Goal: Task Accomplishment & Management: Use online tool/utility

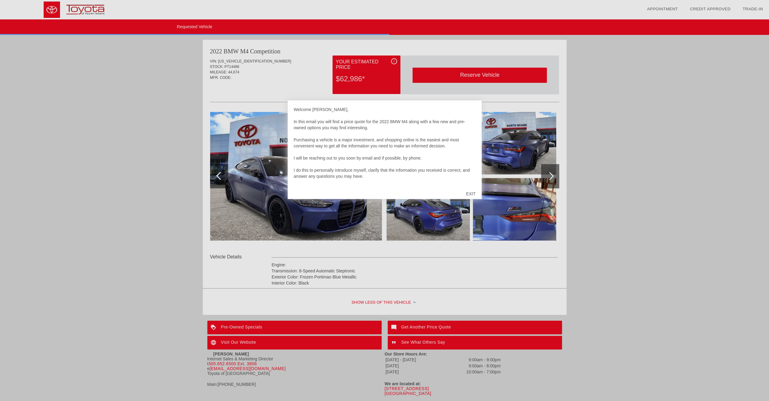
click at [469, 193] on div "EXIT" at bounding box center [471, 194] width 22 height 18
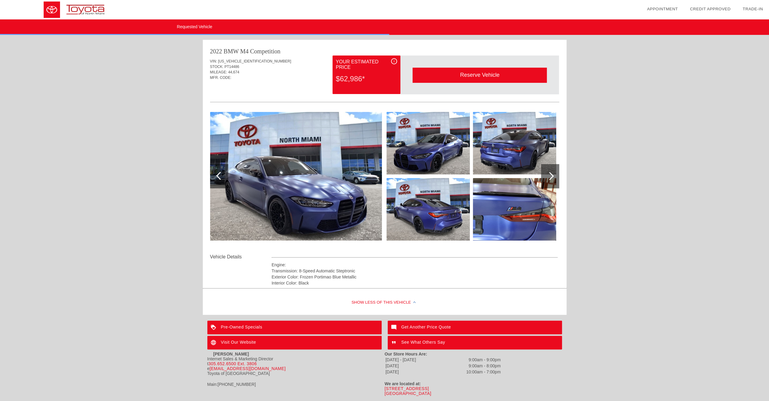
click at [551, 177] on div at bounding box center [550, 176] width 8 height 8
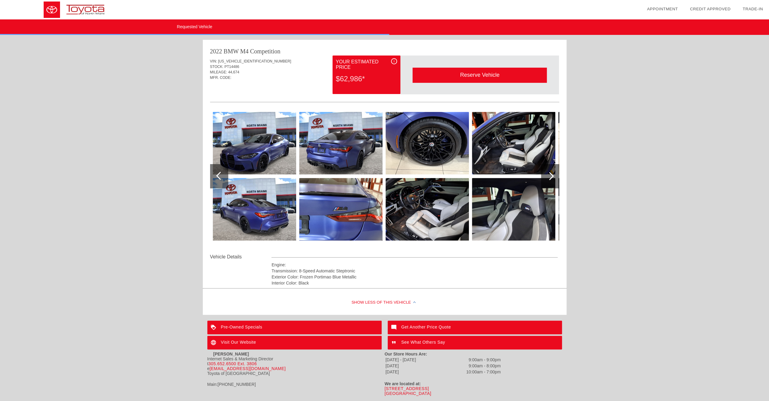
click at [551, 177] on div at bounding box center [550, 176] width 8 height 8
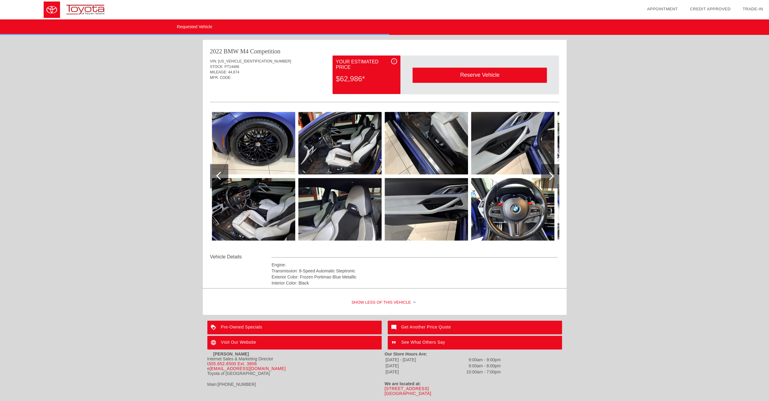
click at [550, 176] on div at bounding box center [550, 176] width 8 height 8
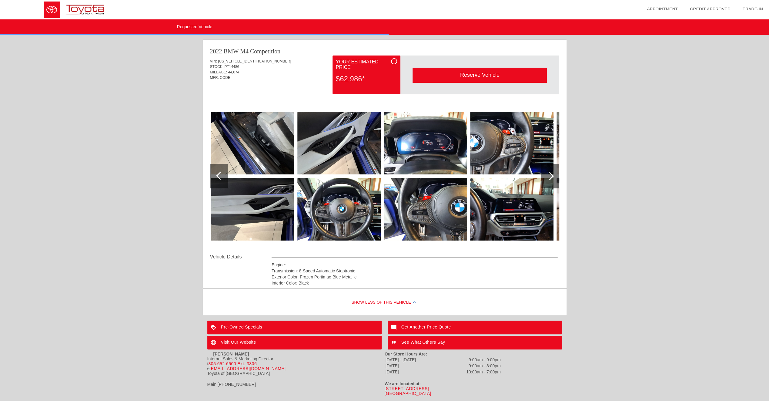
click at [550, 176] on div at bounding box center [550, 176] width 8 height 8
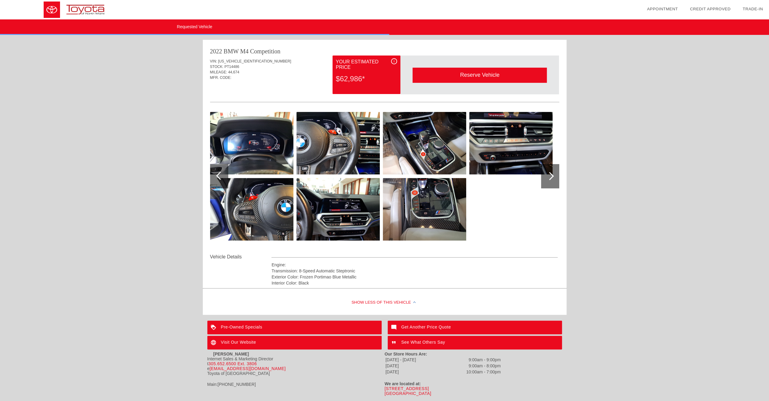
click at [550, 176] on div at bounding box center [550, 176] width 8 height 8
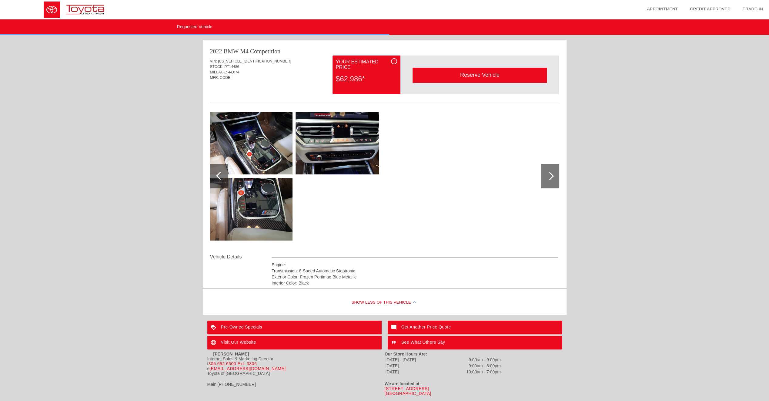
click at [550, 176] on div at bounding box center [550, 176] width 8 height 8
click at [546, 173] on div at bounding box center [550, 176] width 18 height 24
click at [219, 175] on div at bounding box center [220, 176] width 8 height 8
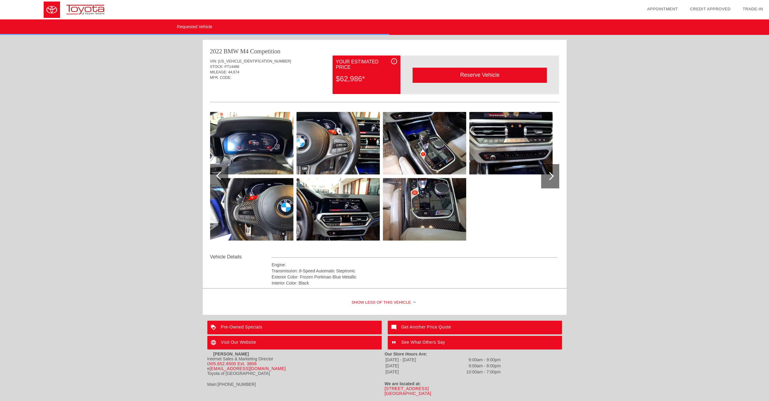
click at [219, 175] on div at bounding box center [220, 176] width 8 height 8
